Goal: Transaction & Acquisition: Purchase product/service

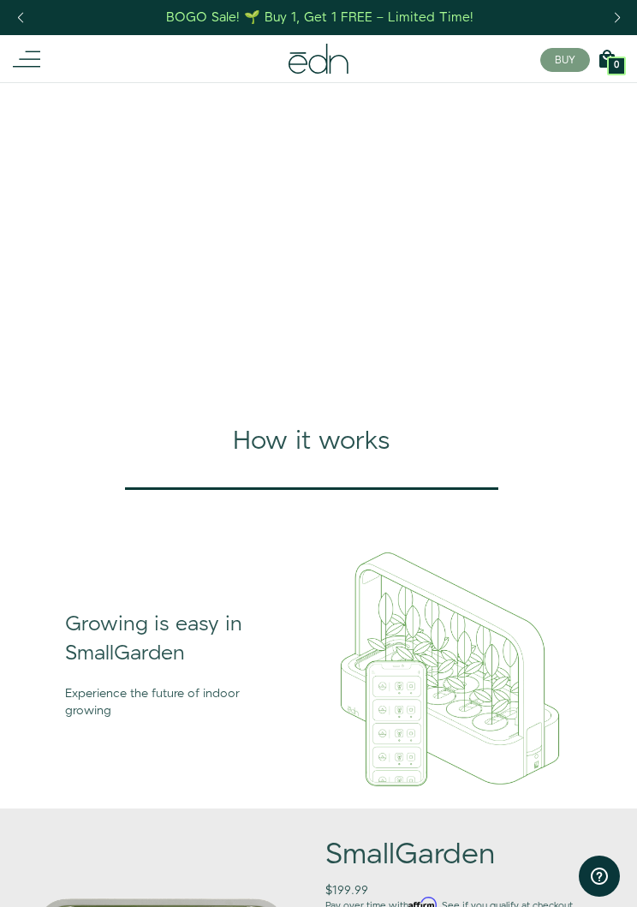
click at [19, 54] on icon at bounding box center [26, 58] width 27 height 27
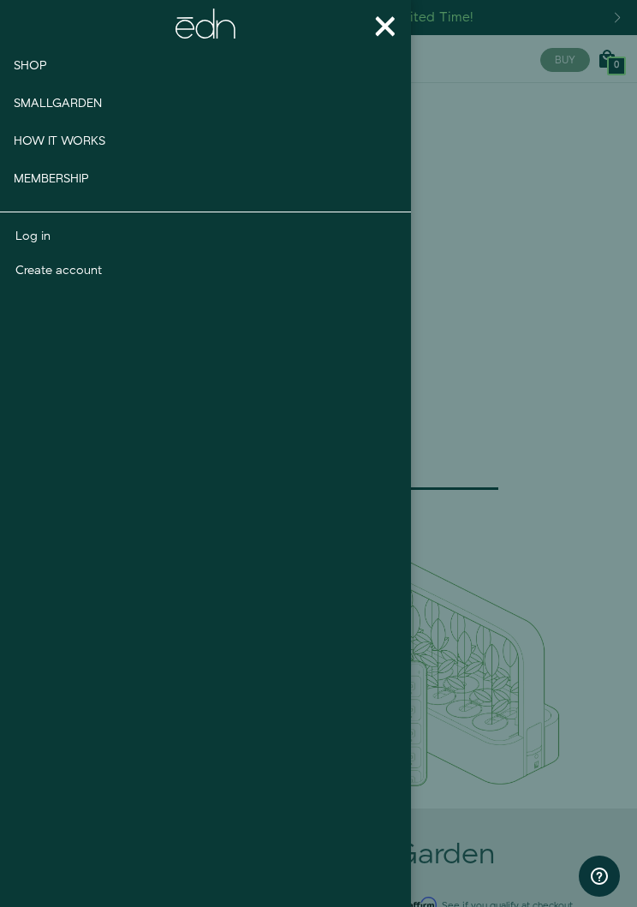
click at [44, 108] on span "Smallgarden" at bounding box center [58, 103] width 88 height 17
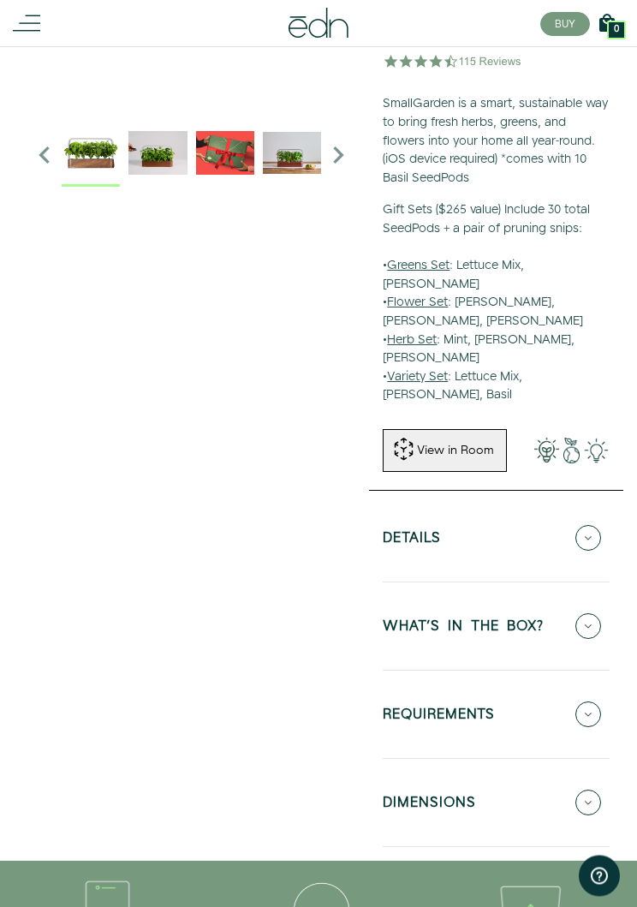
scroll to position [396, 0]
click at [581, 525] on icon at bounding box center [589, 538] width 26 height 26
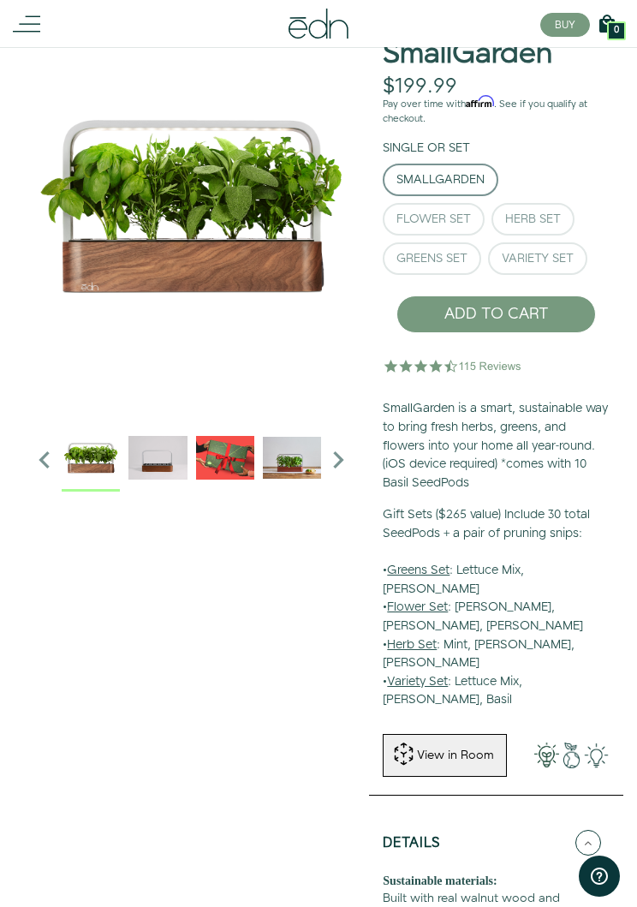
scroll to position [0, 0]
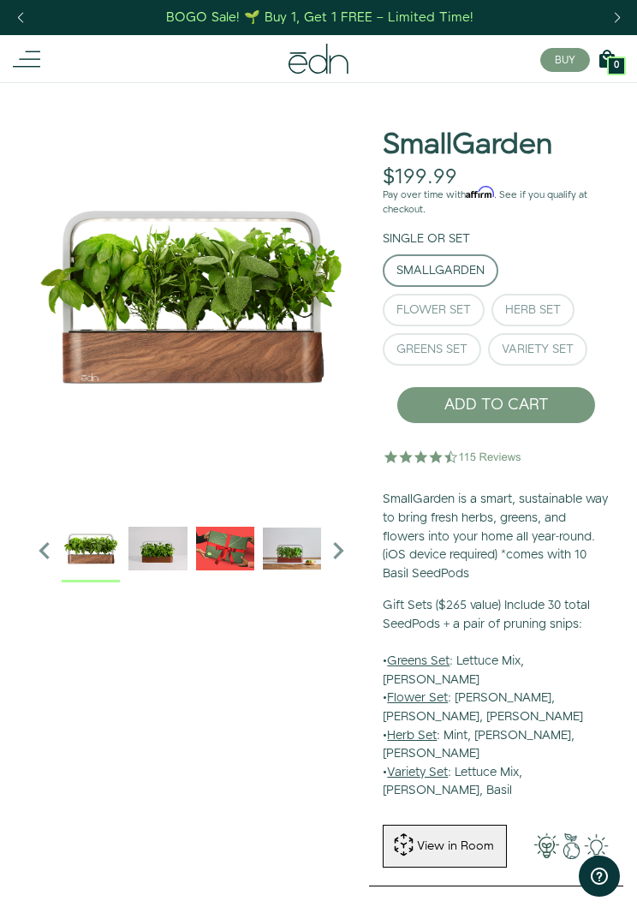
click at [473, 451] on img at bounding box center [453, 456] width 141 height 34
click at [459, 451] on img at bounding box center [453, 456] width 141 height 34
click at [456, 455] on img at bounding box center [453, 456] width 141 height 34
click at [413, 451] on img at bounding box center [453, 456] width 141 height 34
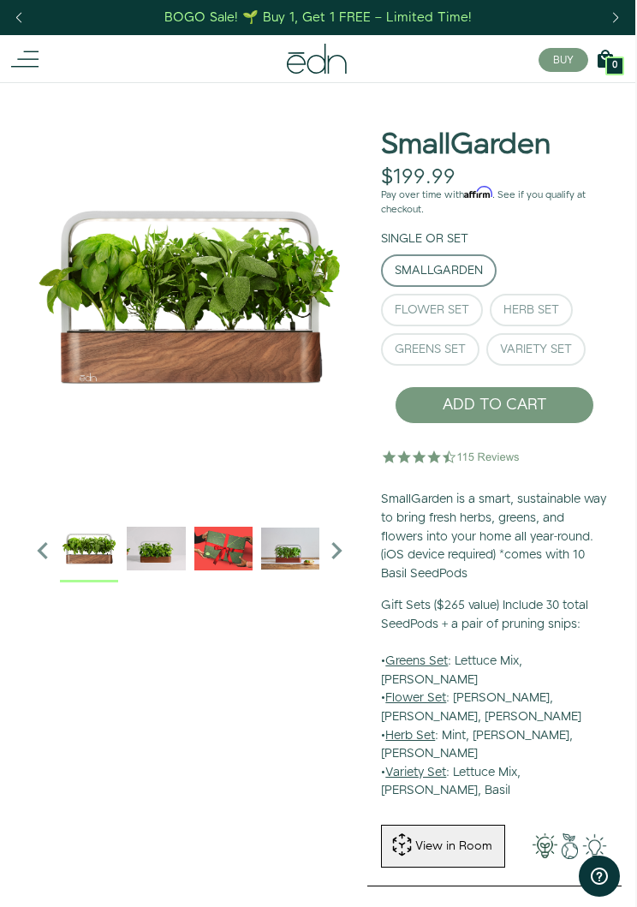
scroll to position [0, 2]
click at [415, 26] on div "BOGO Sale! 🌱 Buy 1, Get 1 FREE – Limited Time!" at bounding box center [317, 18] width 307 height 18
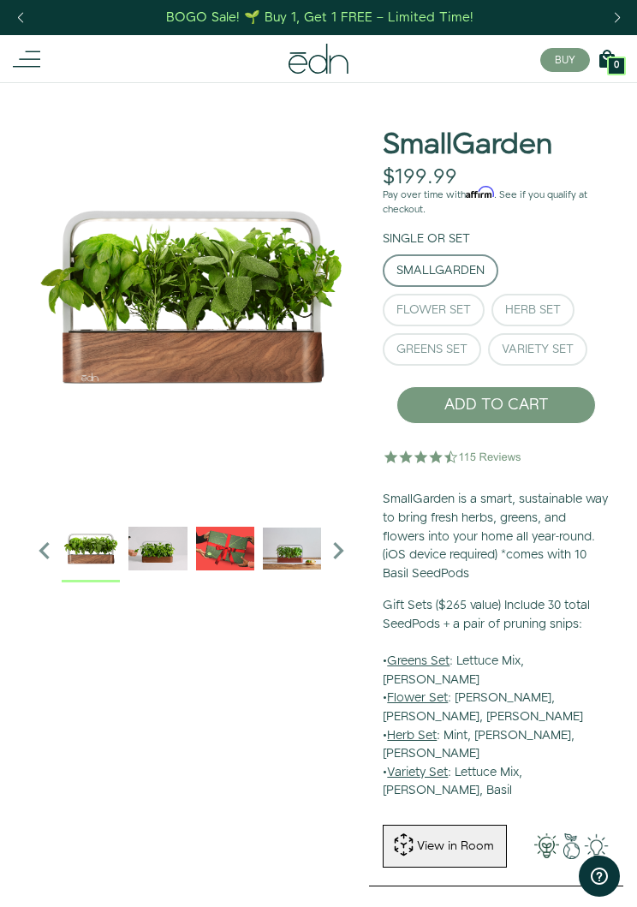
click at [508, 296] on button "Herb Set" at bounding box center [533, 310] width 83 height 33
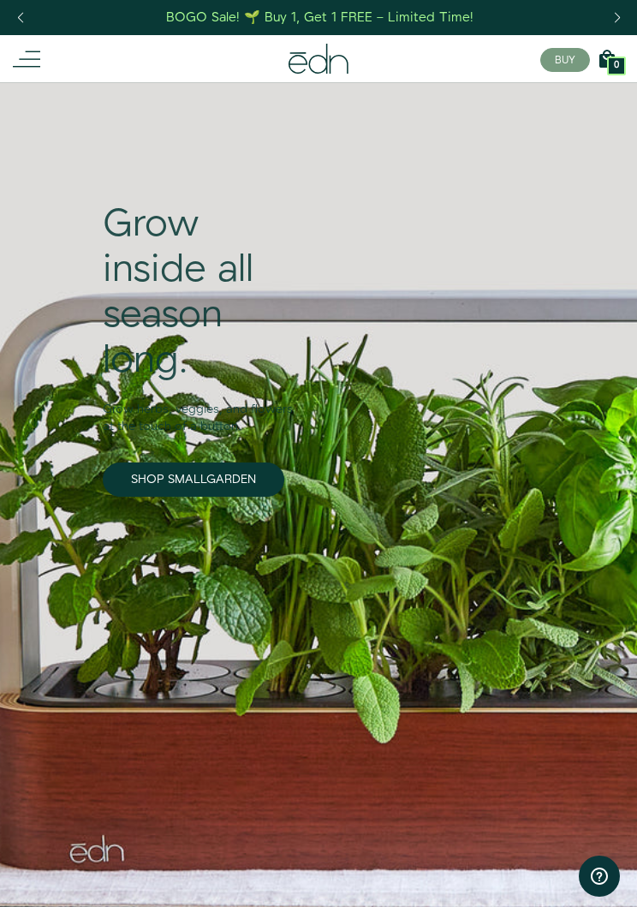
click at [41, 63] on div at bounding box center [104, 58] width 183 height 27
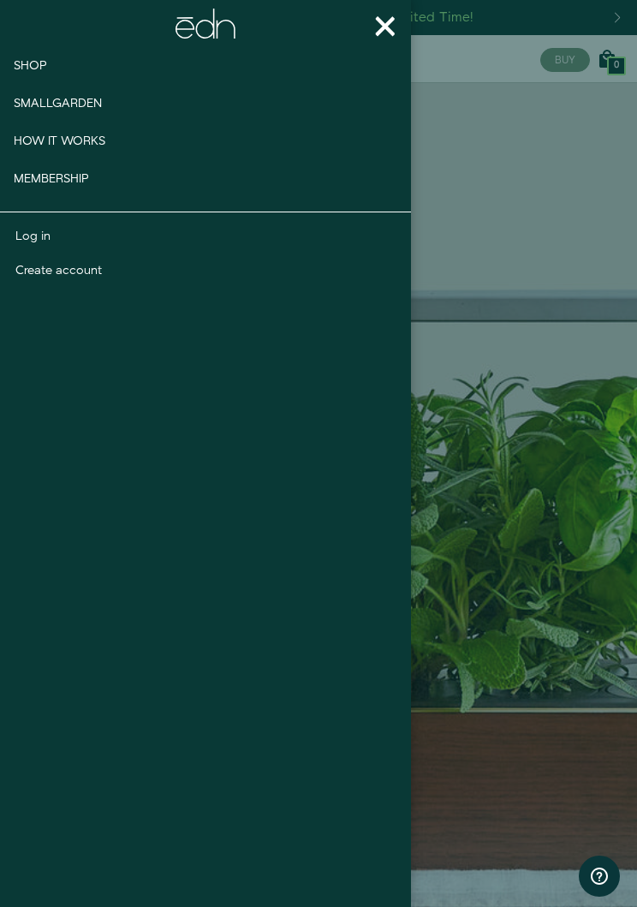
click at [31, 70] on span "Shop" at bounding box center [30, 65] width 33 height 17
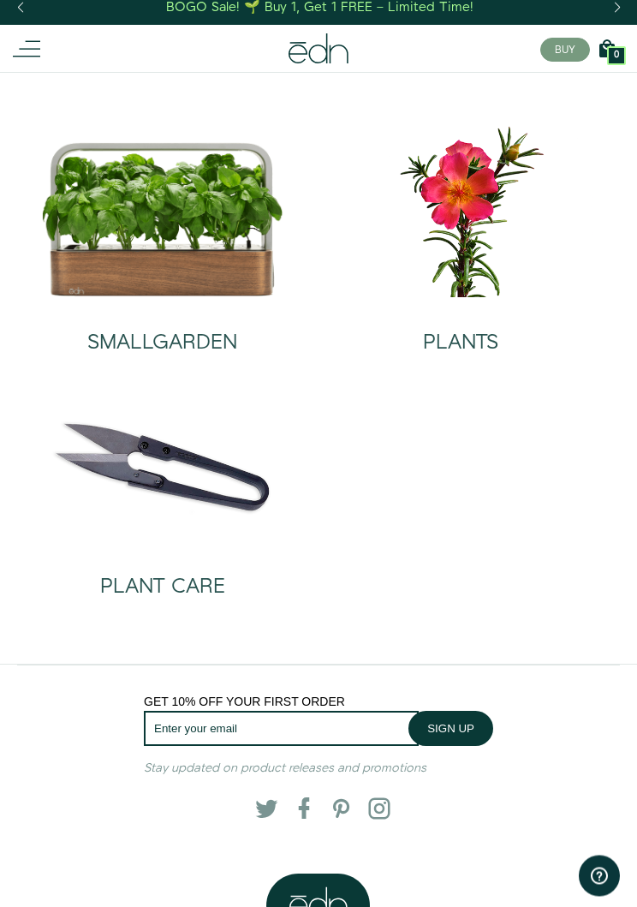
scroll to position [6, 0]
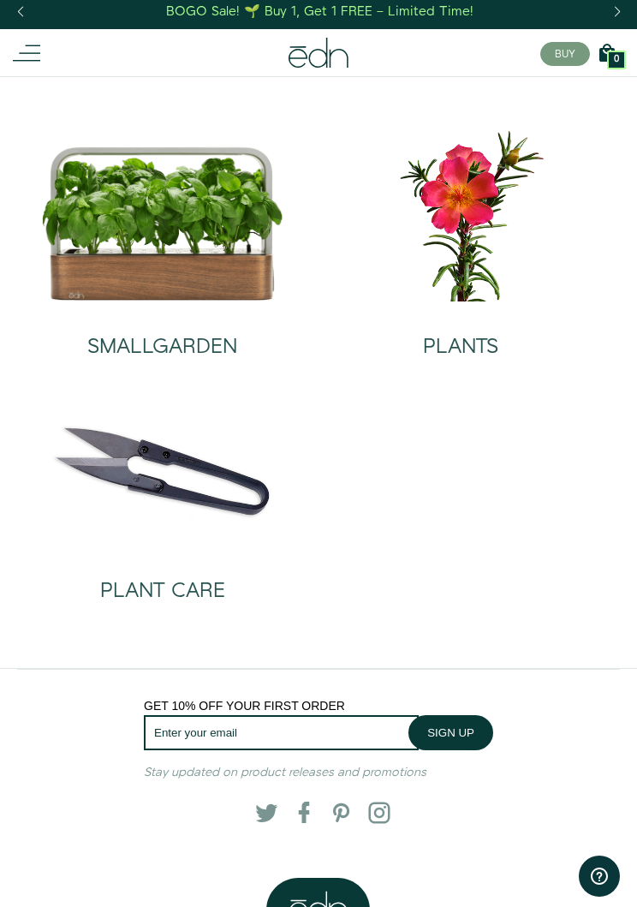
click at [445, 300] on img at bounding box center [460, 215] width 271 height 174
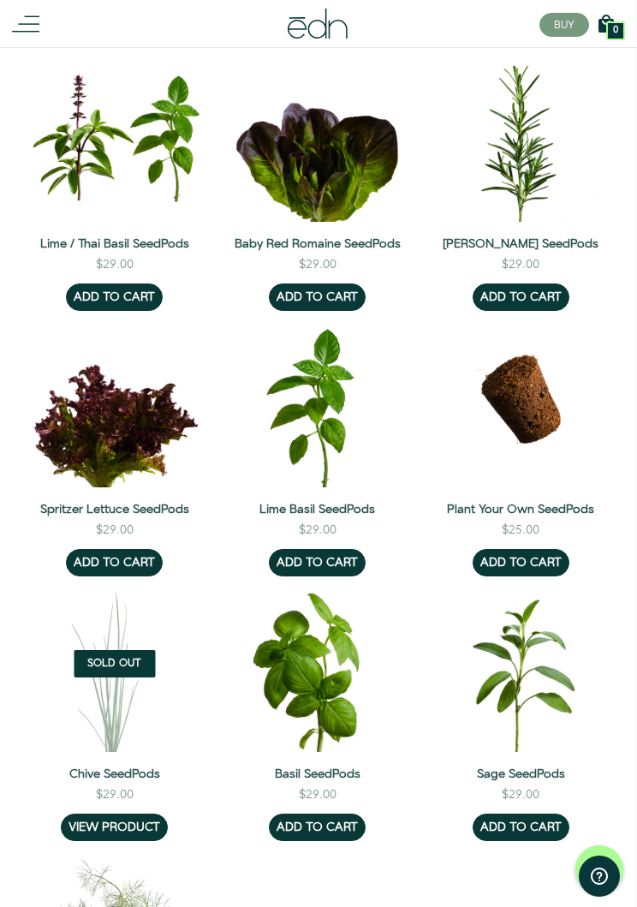
scroll to position [1436, 1]
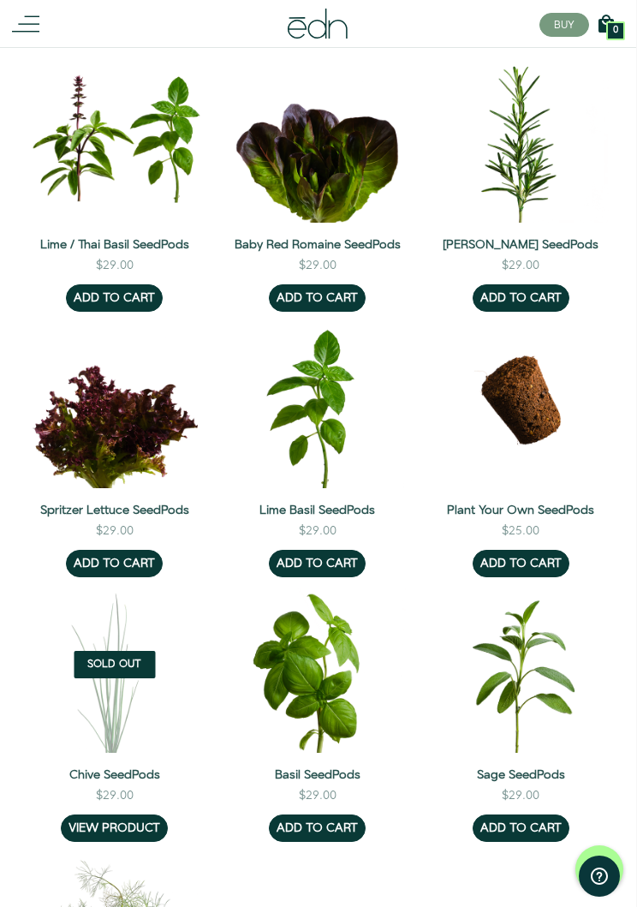
click at [448, 502] on link "Plant Your Own SeedPods" at bounding box center [521, 510] width 176 height 17
